Goal: Communication & Community: Answer question/provide support

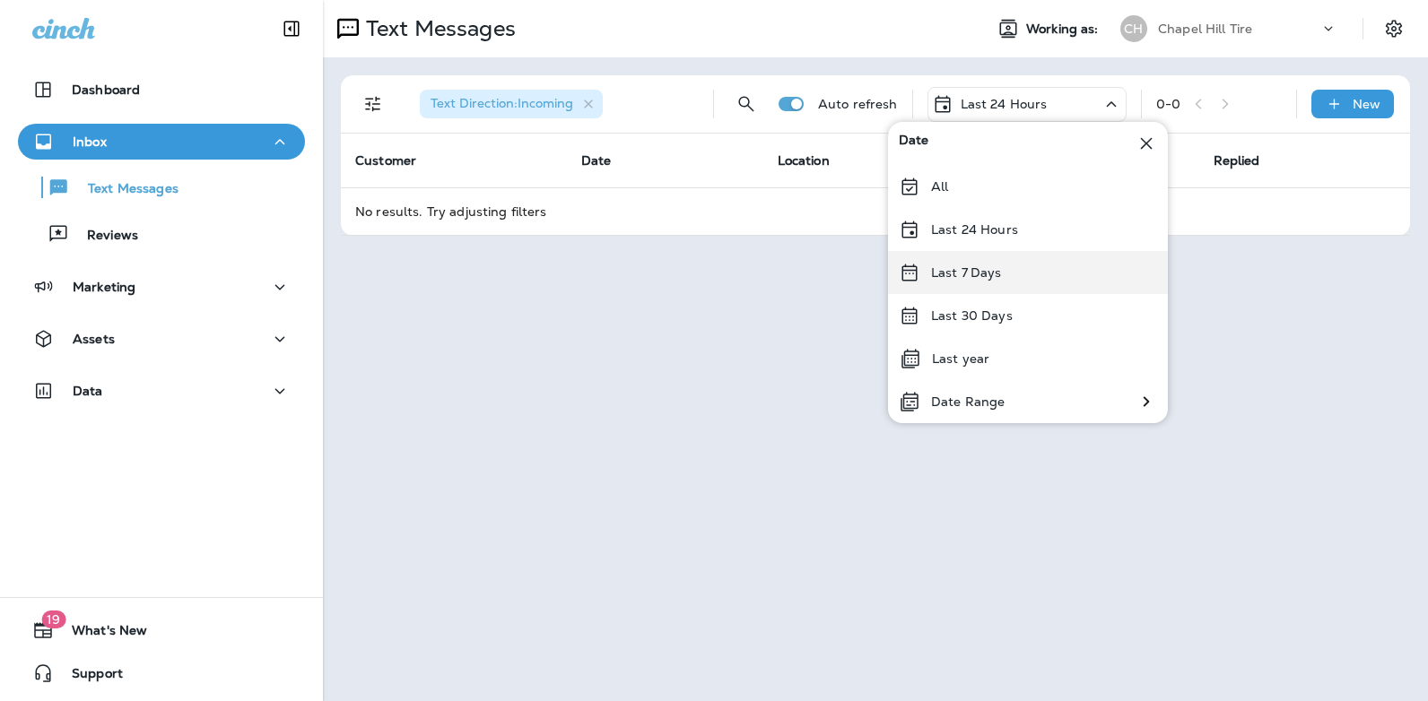
click at [1019, 275] on div "Last 7 Days" at bounding box center [1028, 272] width 280 height 43
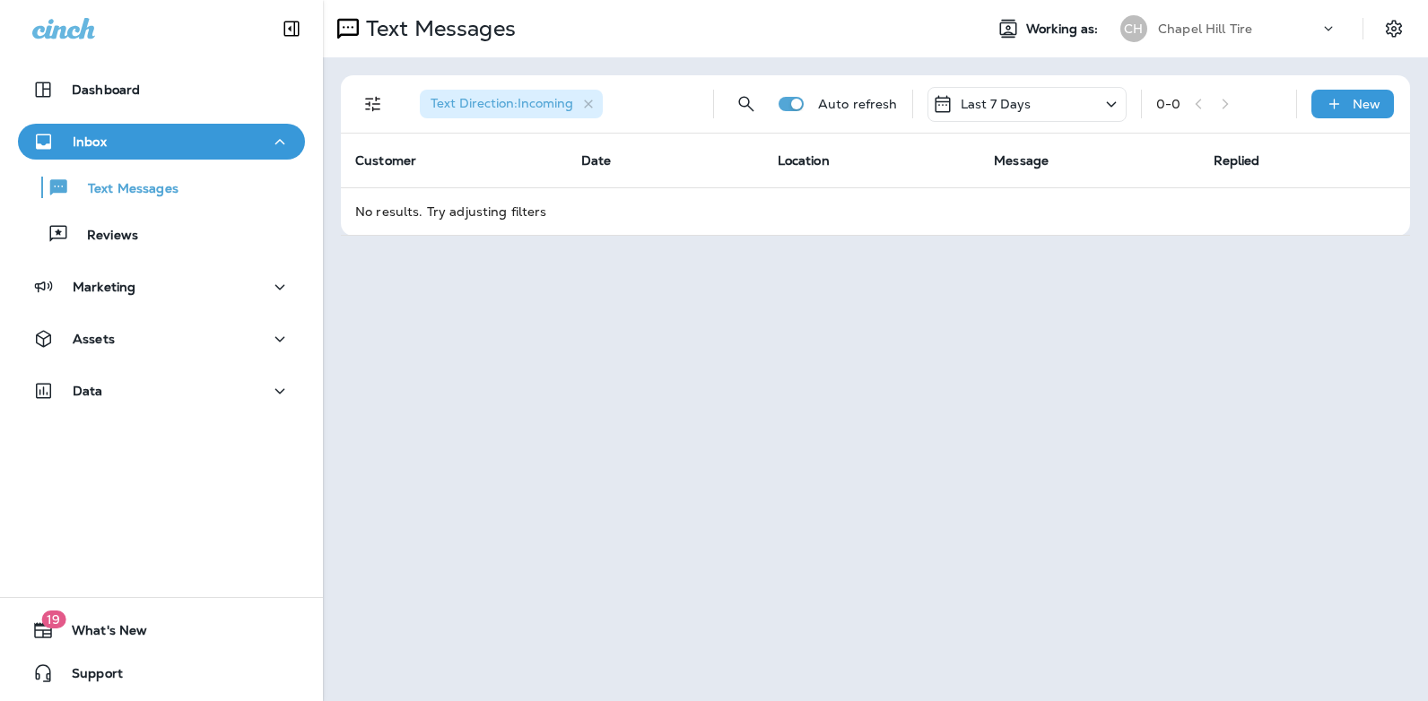
click at [1112, 102] on icon at bounding box center [1112, 104] width 22 height 22
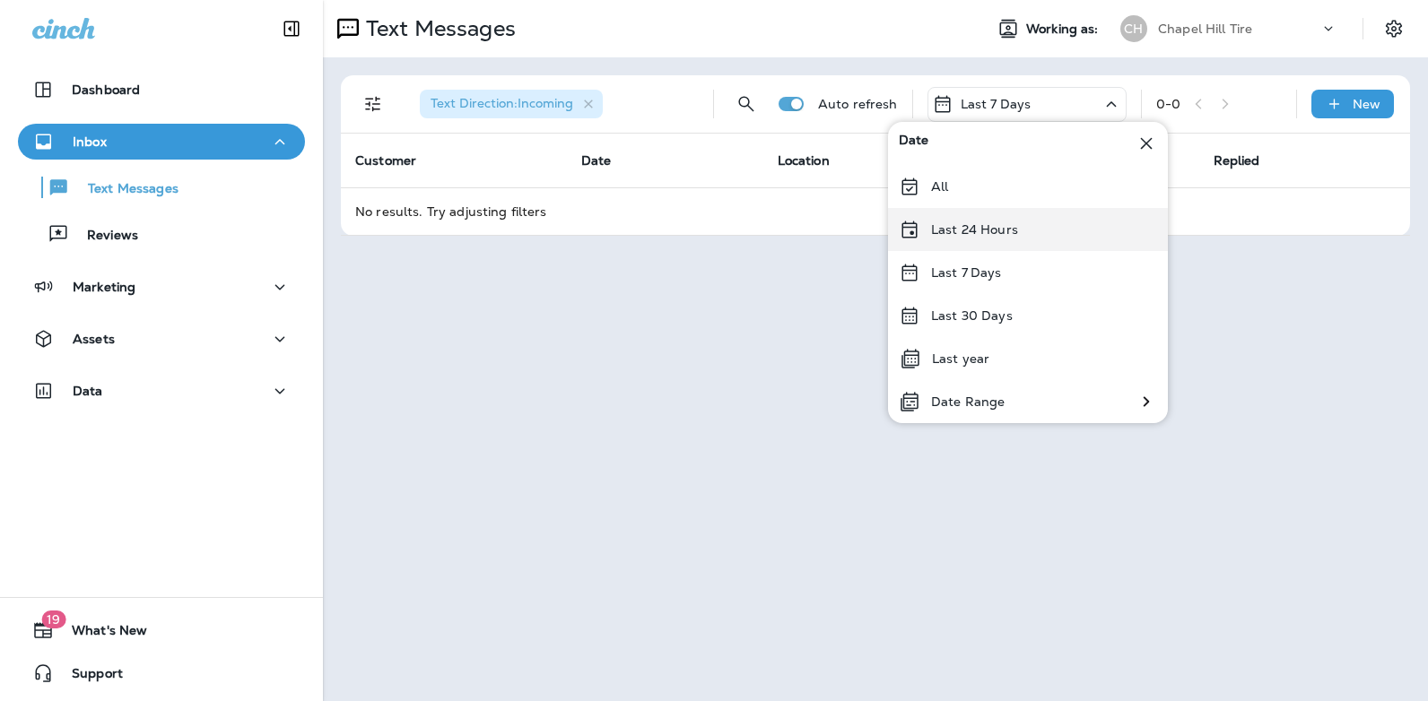
click at [1022, 231] on div "Last 24 Hours" at bounding box center [1028, 229] width 280 height 43
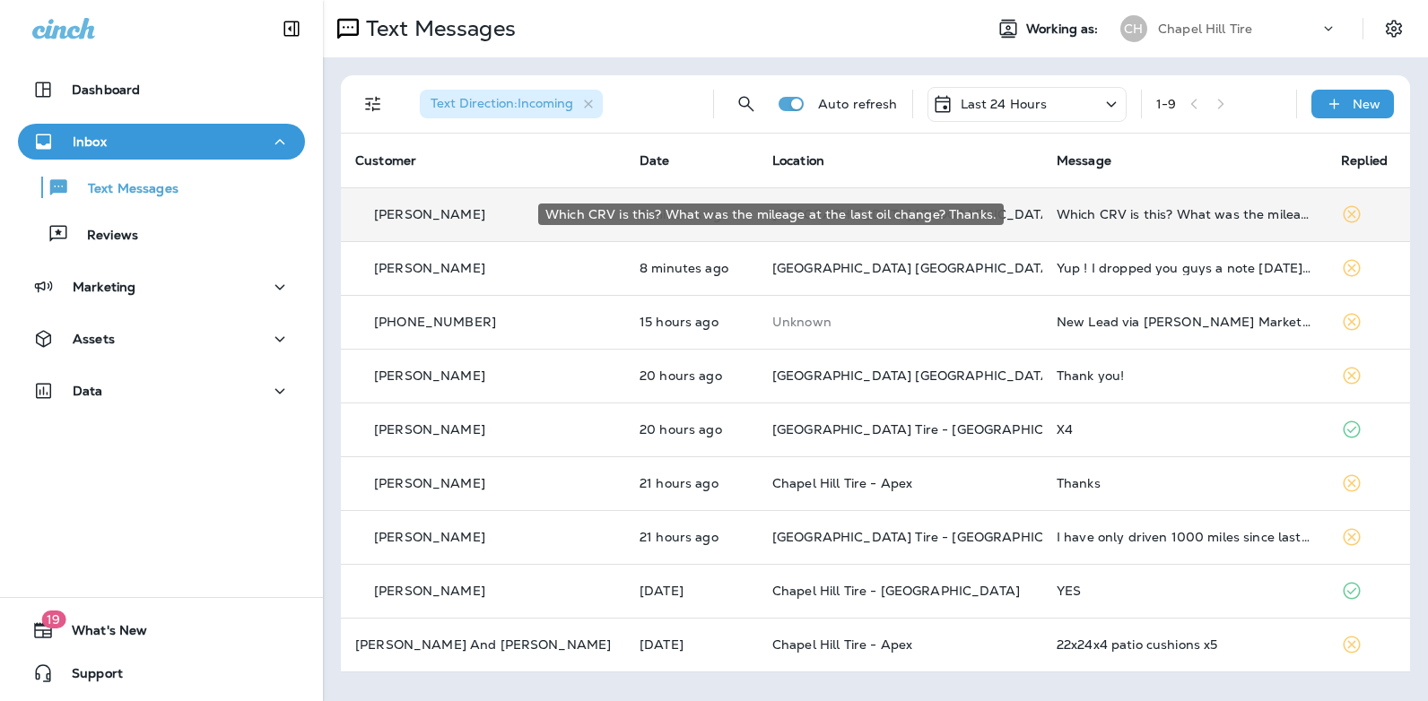
click at [1091, 208] on div "Which CRV is this? What was the mileage at the last oil change? Thanks." at bounding box center [1185, 214] width 256 height 14
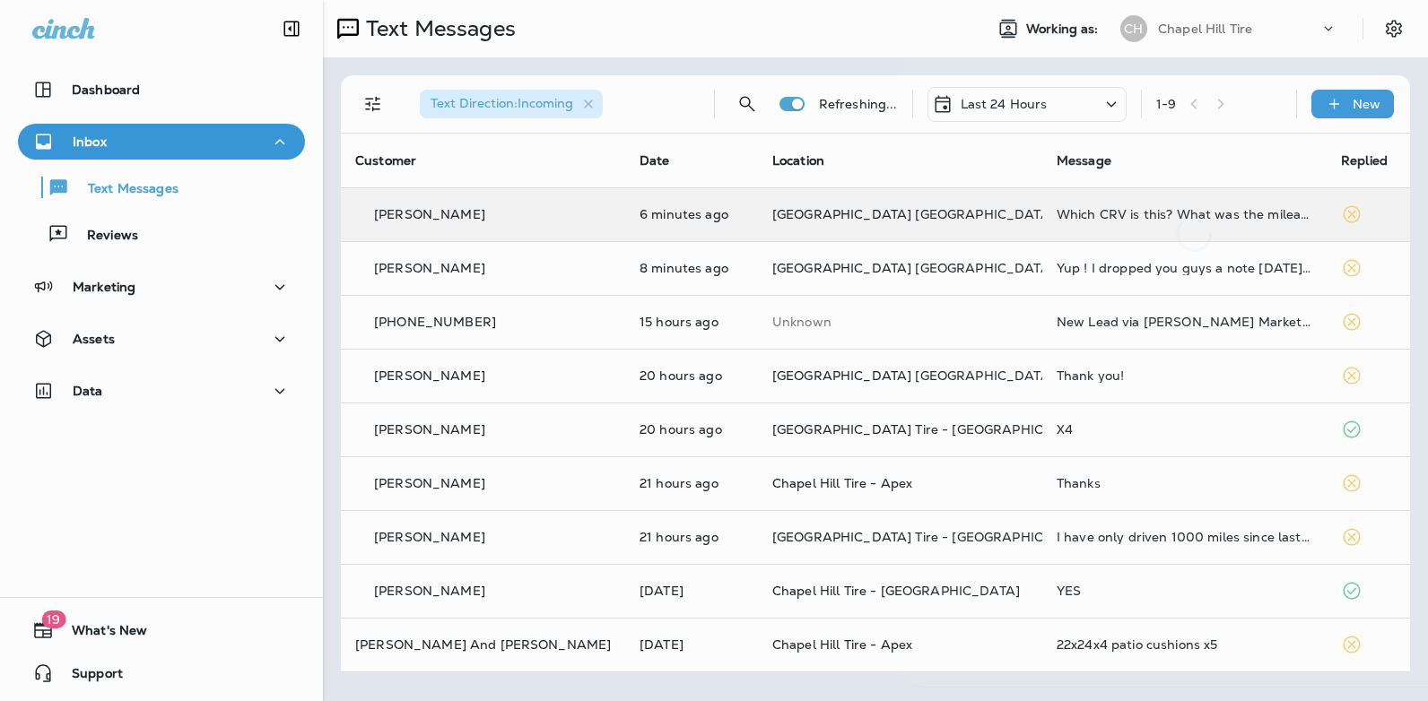
click at [1091, 208] on div at bounding box center [1194, 133] width 592 height 238
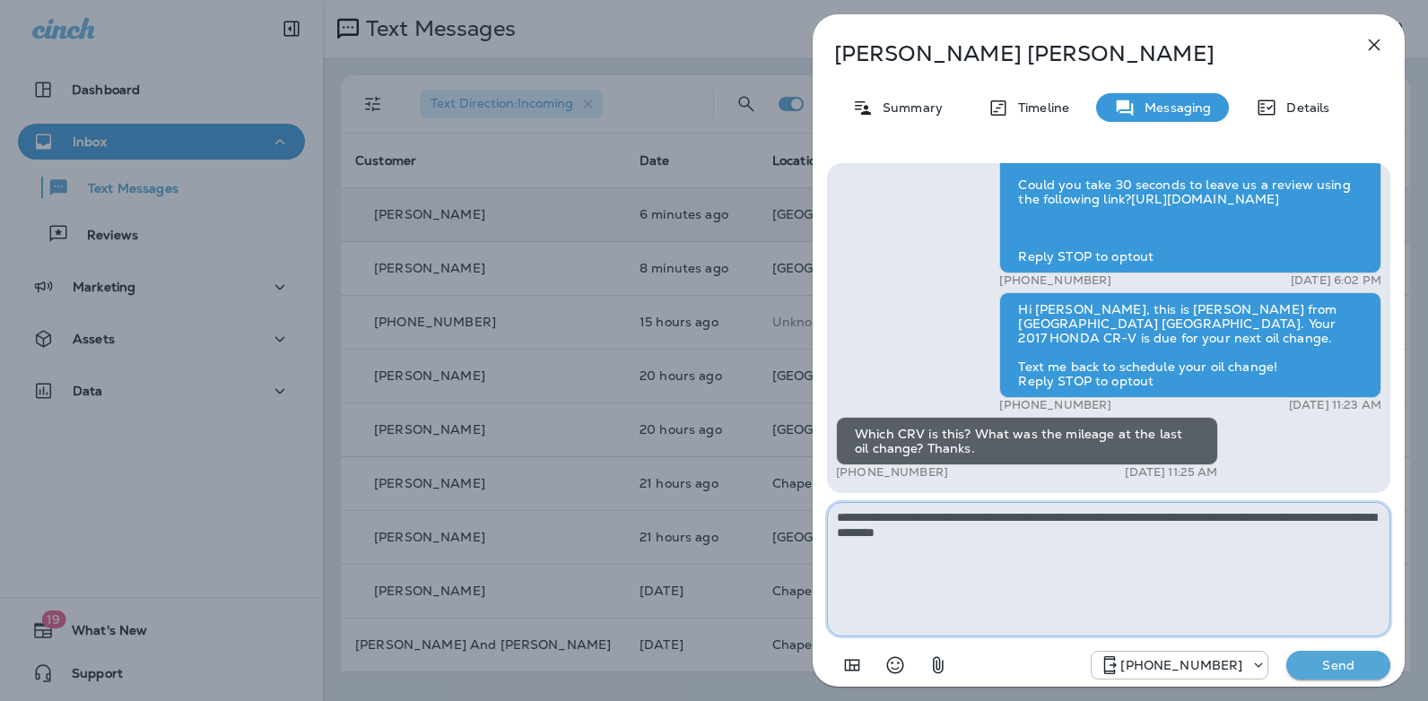
type textarea "**********"
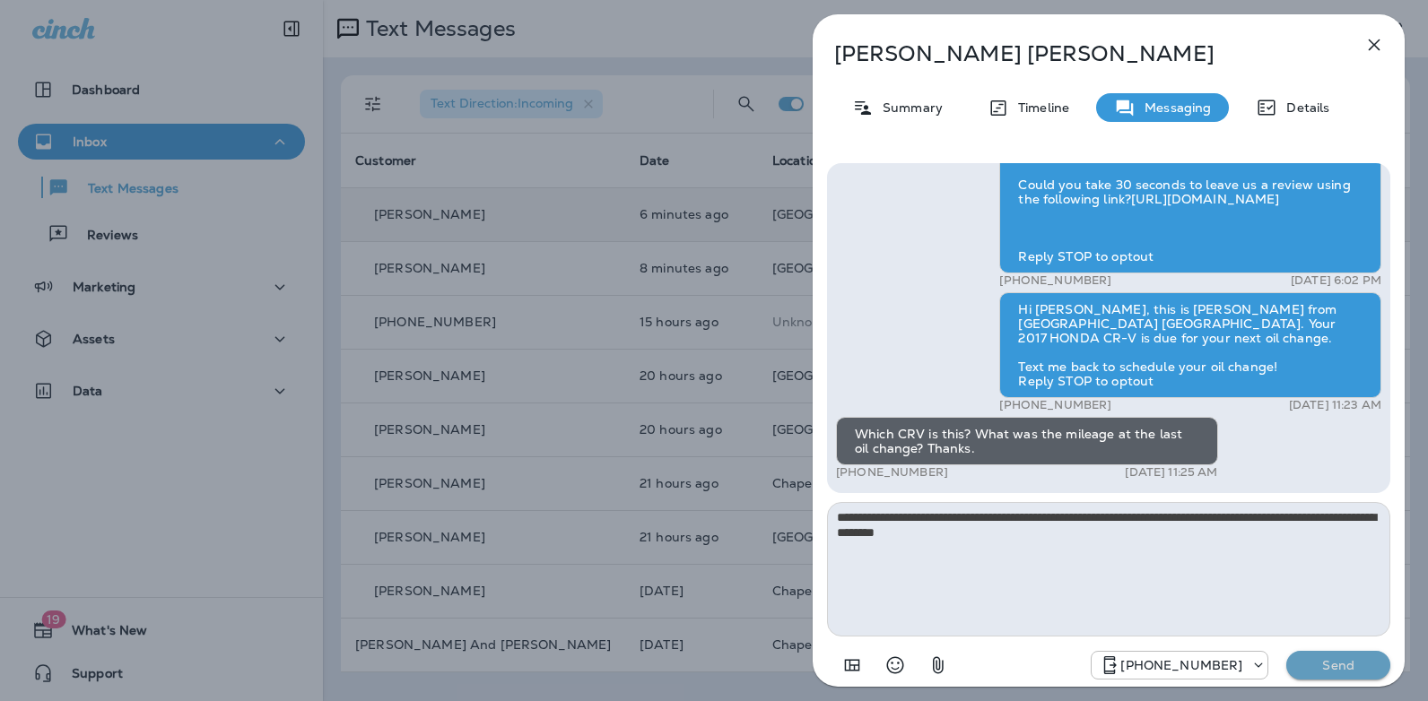
click at [1314, 671] on p "Send" at bounding box center [1338, 665] width 75 height 16
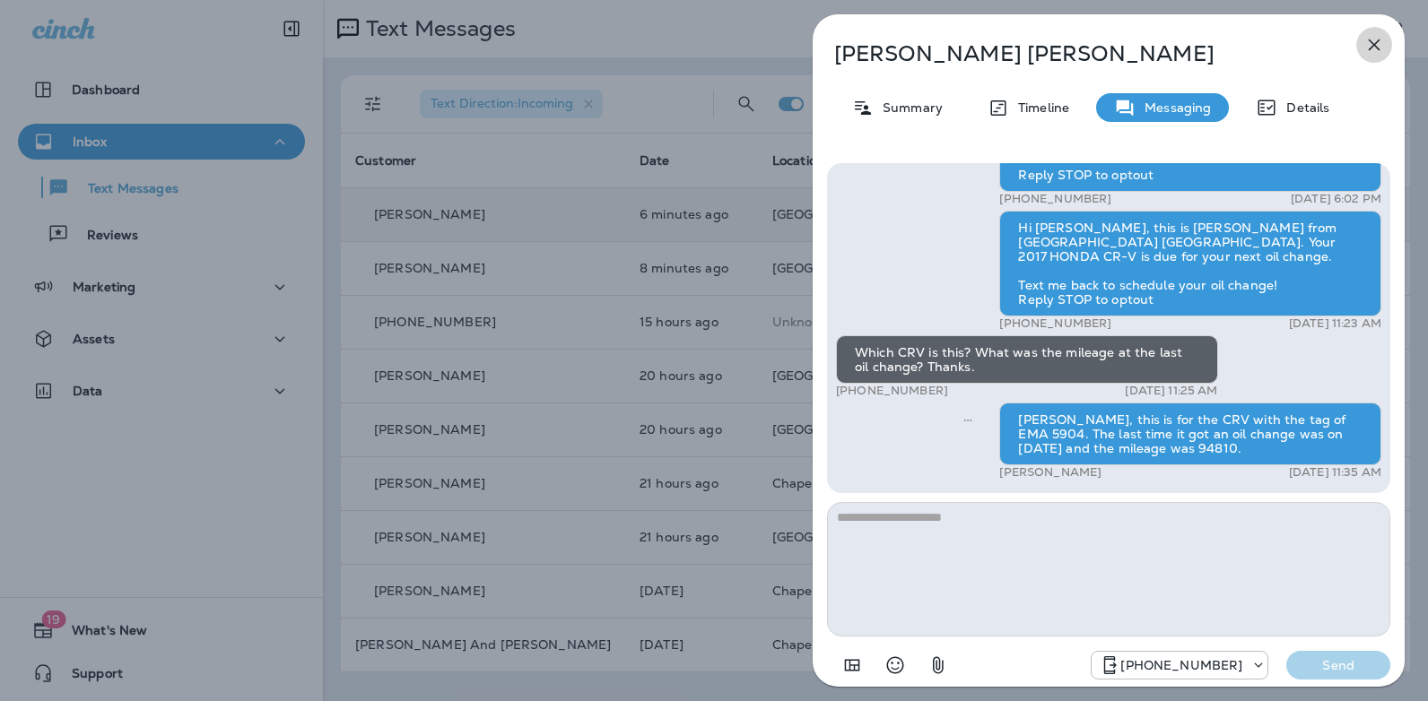
click at [1378, 44] on icon "button" at bounding box center [1374, 45] width 22 height 22
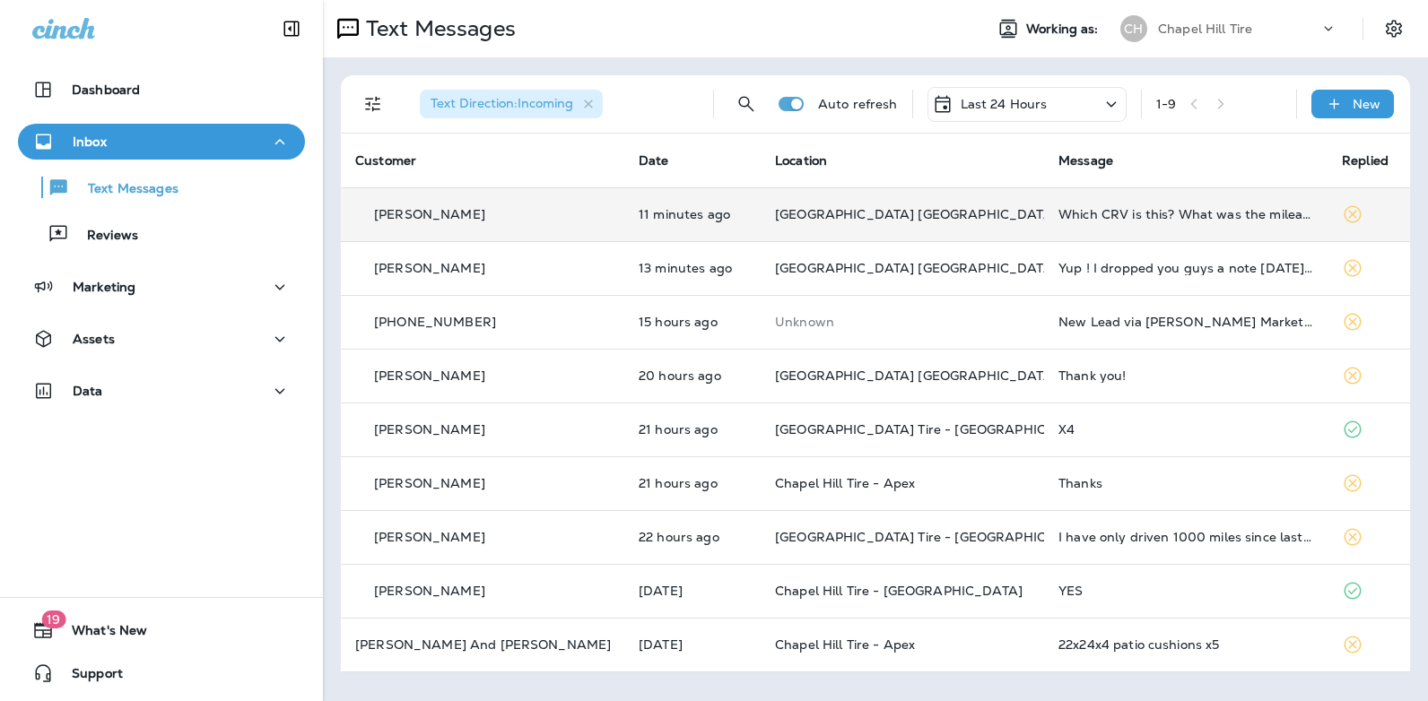
click at [1109, 107] on icon at bounding box center [1112, 104] width 22 height 22
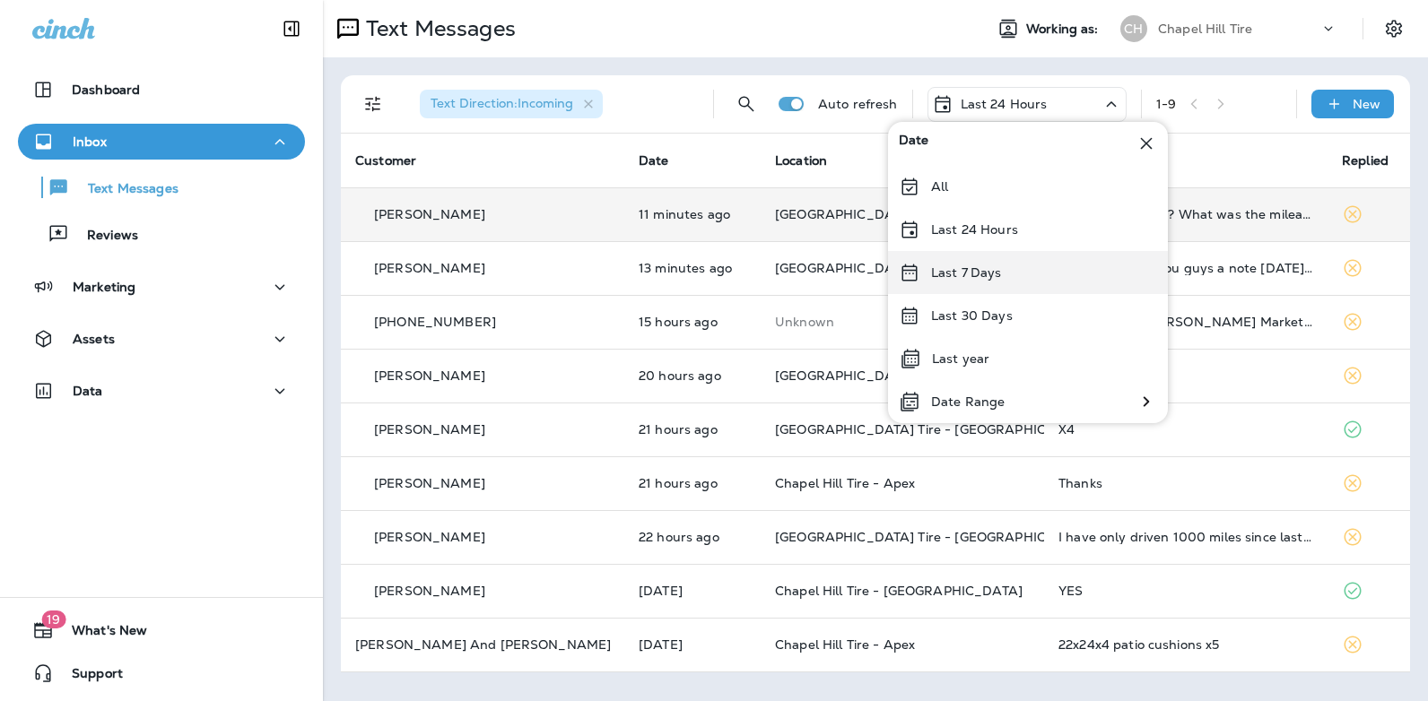
click at [1003, 269] on div "Last 7 Days" at bounding box center [1028, 272] width 280 height 43
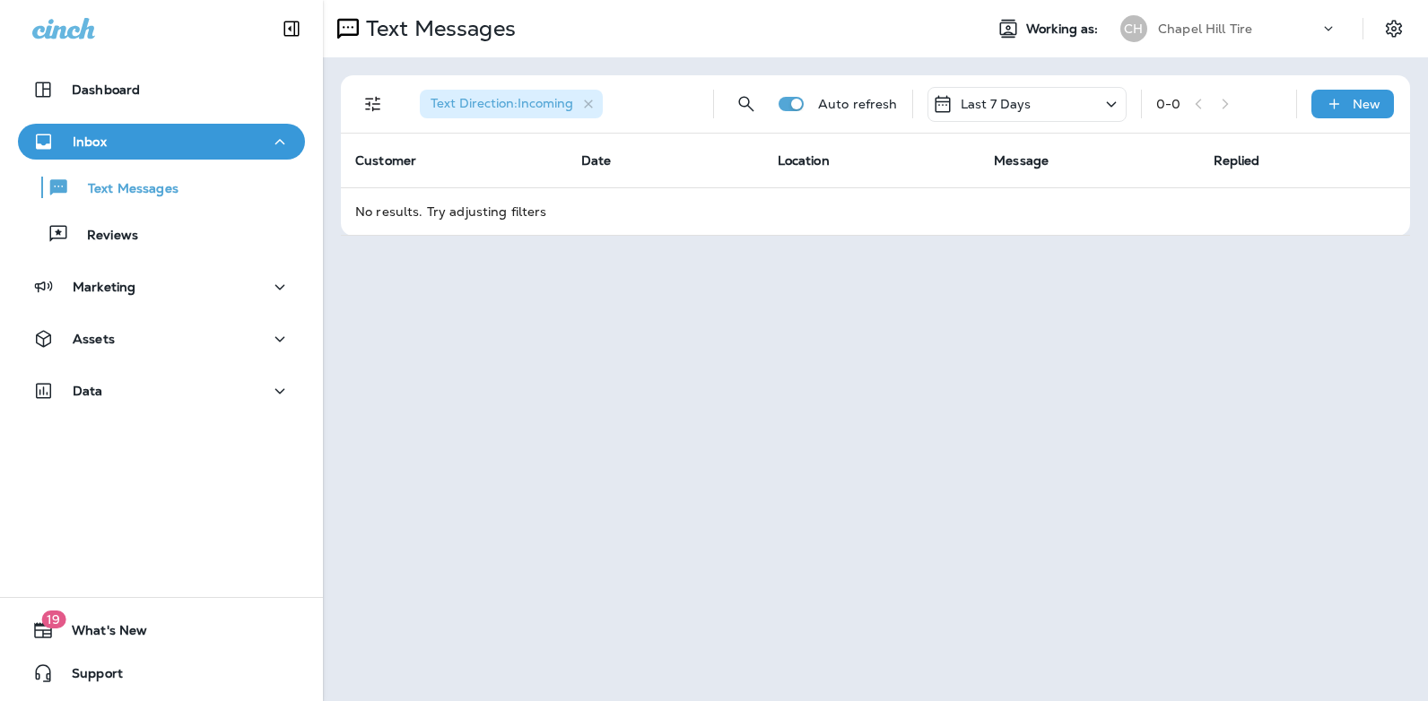
click at [1110, 98] on icon at bounding box center [1112, 104] width 22 height 22
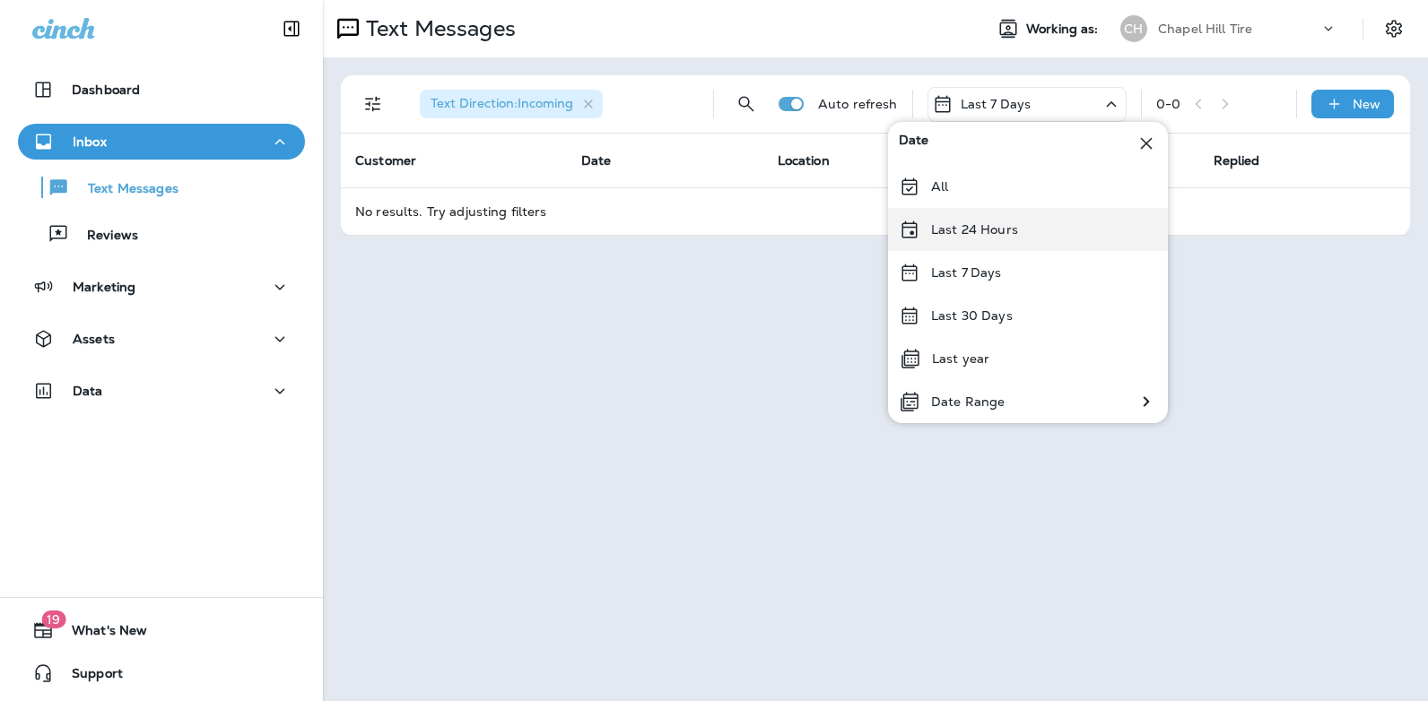
click at [1020, 232] on div "Last 24 Hours" at bounding box center [1028, 229] width 280 height 43
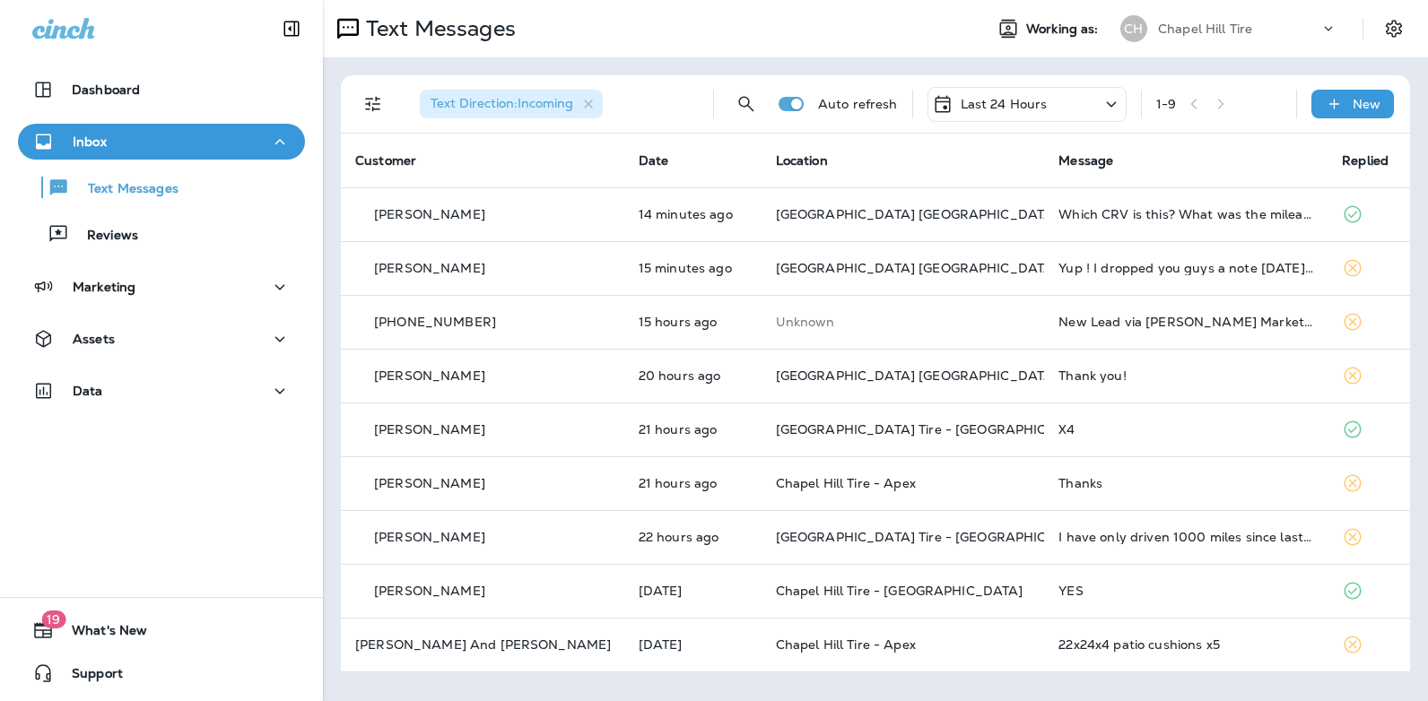
click at [1110, 101] on icon at bounding box center [1112, 104] width 22 height 22
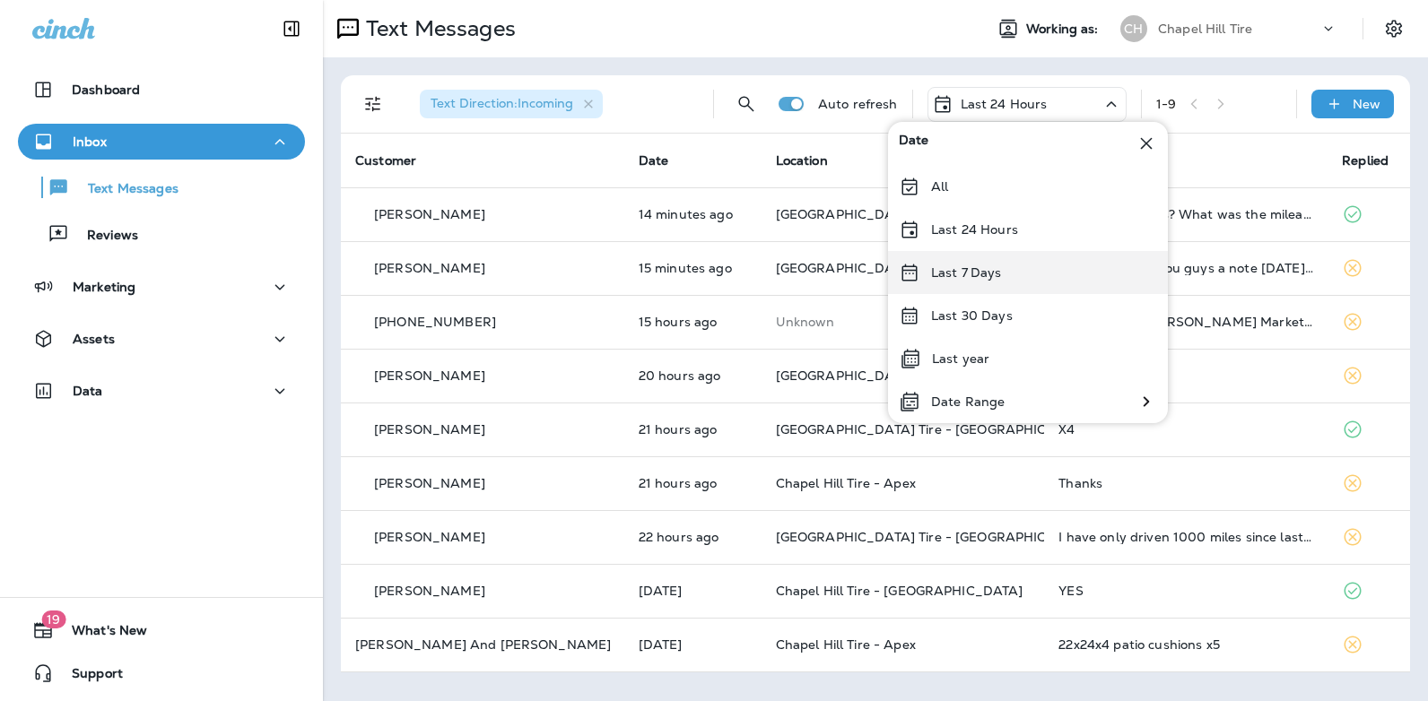
click at [1014, 270] on div "Last 7 Days" at bounding box center [1028, 272] width 280 height 43
